Goal: Task Accomplishment & Management: Use online tool/utility

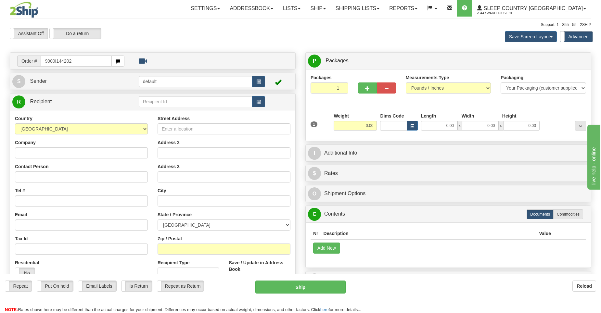
type input "9000I144202"
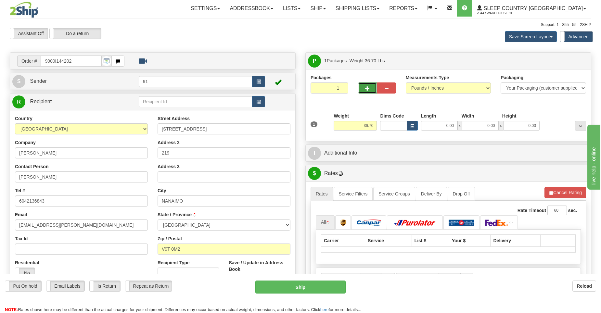
click at [370, 90] on span "button" at bounding box center [367, 88] width 5 height 4
type input "2"
click at [571, 59] on span "Package Level" at bounding box center [573, 61] width 26 height 5
radio input "true"
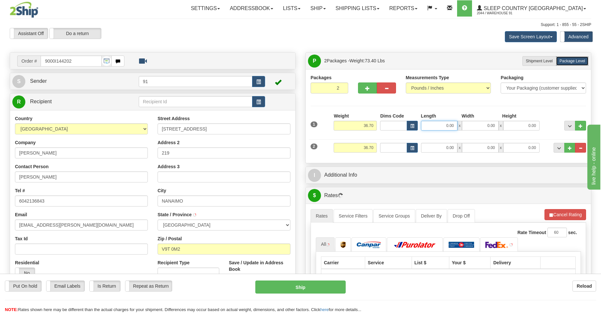
click at [451, 128] on input "0.00" at bounding box center [439, 126] width 36 height 10
type input "17.00"
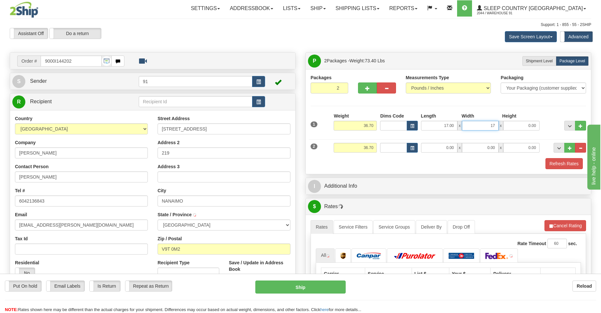
type input "17.00"
type input "2"
type input "41.00"
drag, startPoint x: 373, startPoint y: 147, endPoint x: 361, endPoint y: 150, distance: 12.6
click at [361, 150] on input "36.70" at bounding box center [355, 148] width 43 height 10
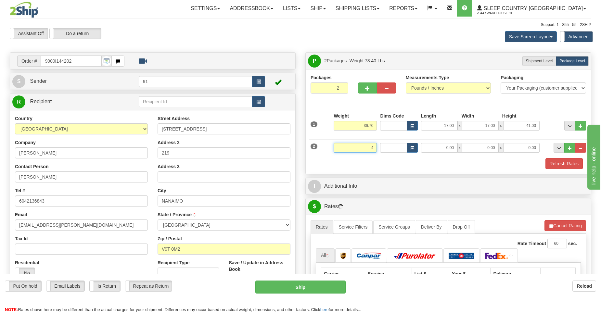
click at [360, 149] on input "4" at bounding box center [355, 148] width 43 height 10
type input "4.04"
click at [452, 149] on input "0.00" at bounding box center [439, 148] width 36 height 10
type input "12.00"
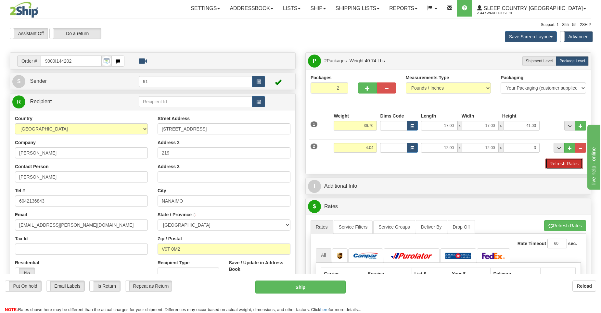
type input "3.00"
click at [569, 162] on button "Refresh Rates" at bounding box center [564, 163] width 37 height 11
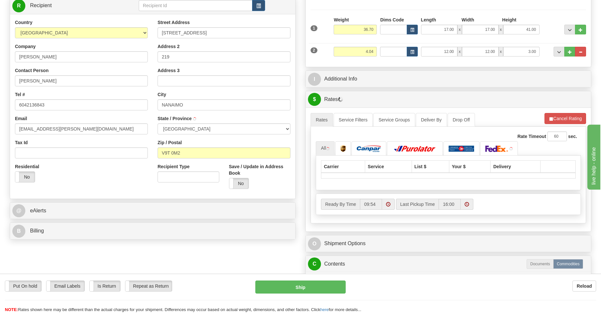
scroll to position [98, 0]
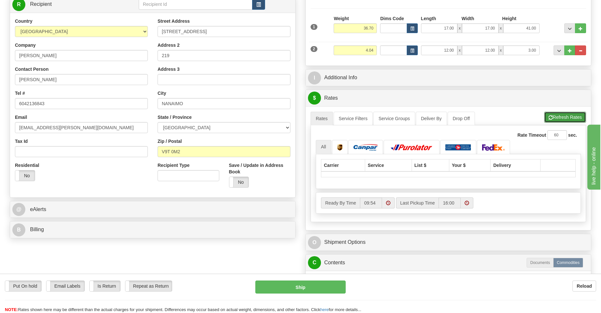
click at [564, 117] on button "Refresh Rates" at bounding box center [566, 117] width 42 height 11
click at [561, 117] on button "Refresh Rates" at bounding box center [566, 117] width 42 height 11
click at [582, 286] on b "Reload" at bounding box center [584, 286] width 15 height 5
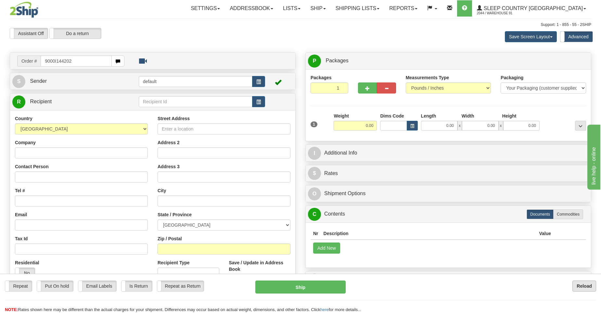
type input "9000I144202"
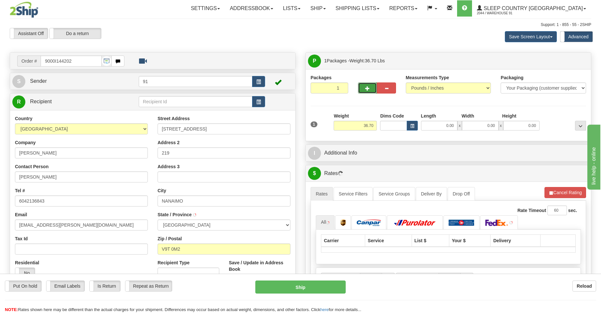
click at [367, 88] on span "button" at bounding box center [367, 88] width 5 height 4
type input "2"
click at [572, 59] on span "Package Level" at bounding box center [573, 61] width 26 height 5
radio input "true"
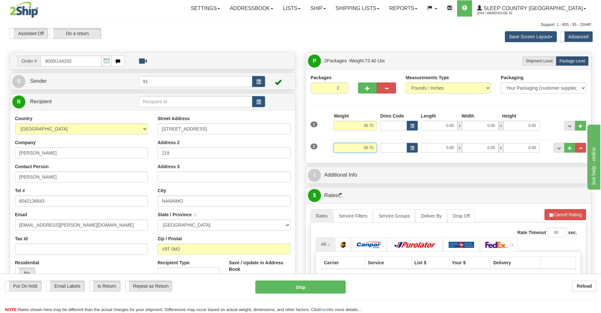
drag, startPoint x: 374, startPoint y: 147, endPoint x: 346, endPoint y: 151, distance: 28.6
click at [360, 151] on input "36.70" at bounding box center [355, 148] width 43 height 10
type input "4.00"
click at [454, 125] on input "0.00" at bounding box center [439, 126] width 36 height 10
type input "17.00"
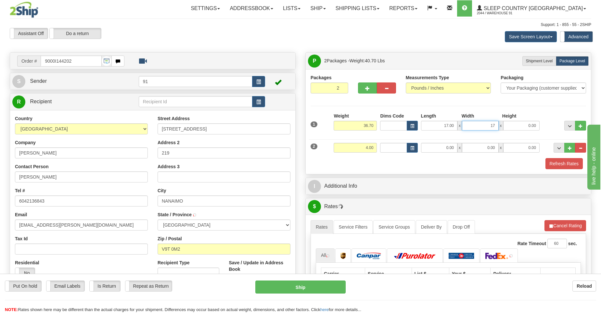
type input "17.00"
type input "41.00"
click at [449, 147] on input "0.00" at bounding box center [439, 148] width 36 height 10
type input "12.00"
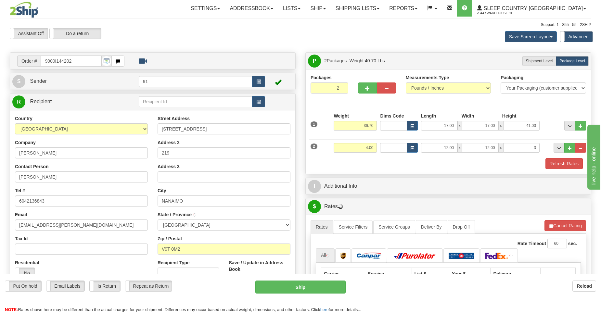
type input "3.00"
click at [381, 166] on div "Refresh Rates" at bounding box center [448, 163] width 279 height 11
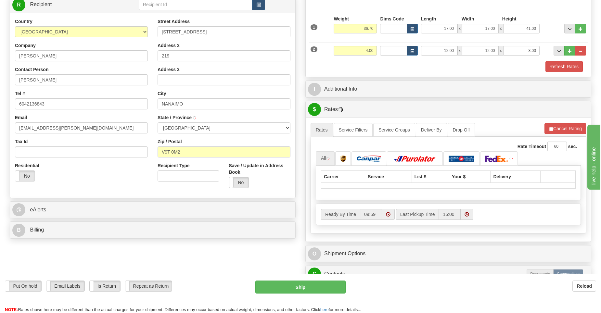
scroll to position [98, 0]
click at [566, 65] on button "Refresh Rates" at bounding box center [564, 66] width 37 height 11
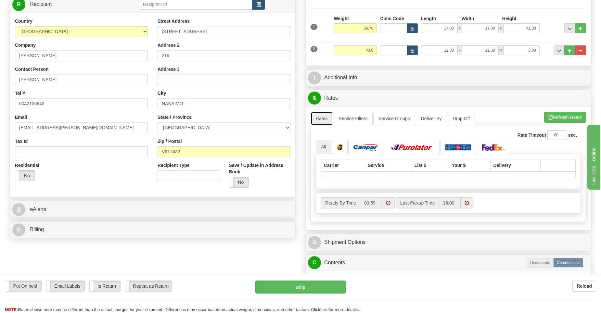
click at [323, 120] on link "Rates" at bounding box center [322, 119] width 22 height 14
click at [355, 116] on link "Service Filters" at bounding box center [353, 119] width 39 height 14
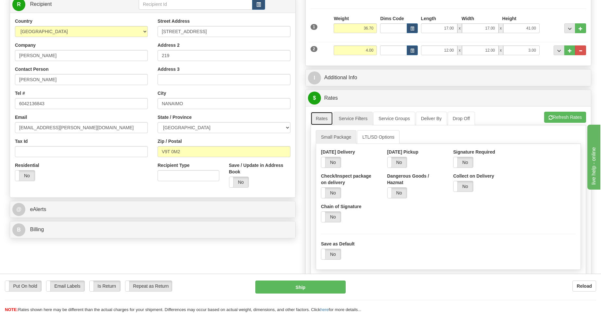
click at [321, 117] on link "Rates" at bounding box center [322, 119] width 22 height 14
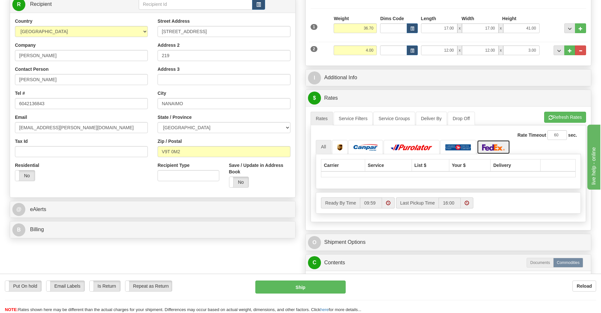
click at [493, 149] on img at bounding box center [493, 147] width 23 height 7
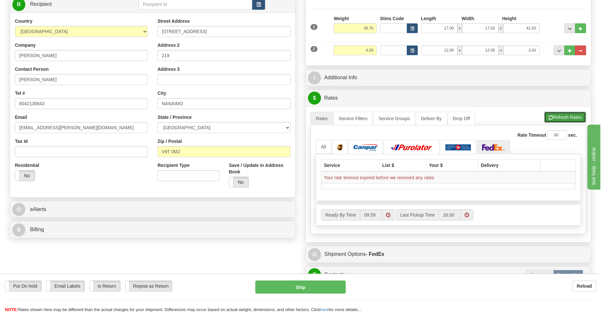
click at [560, 114] on button "Refresh Rates" at bounding box center [566, 117] width 42 height 11
